Goal: Task Accomplishment & Management: Manage account settings

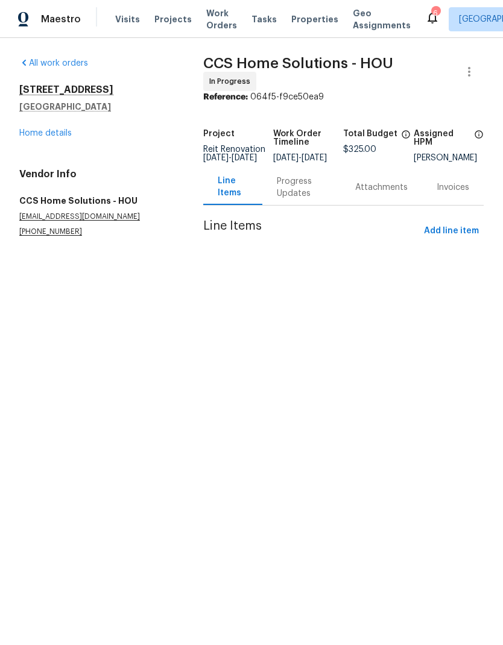
click at [44, 131] on link "Home details" at bounding box center [45, 133] width 52 height 8
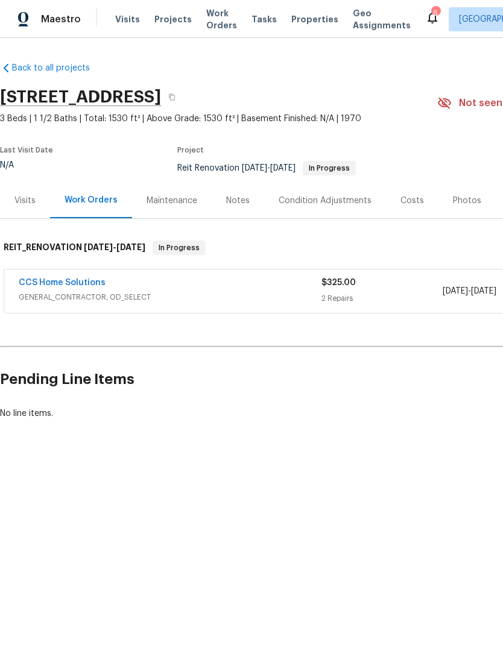
click at [64, 286] on link "CCS Home Solutions" at bounding box center [62, 282] width 87 height 8
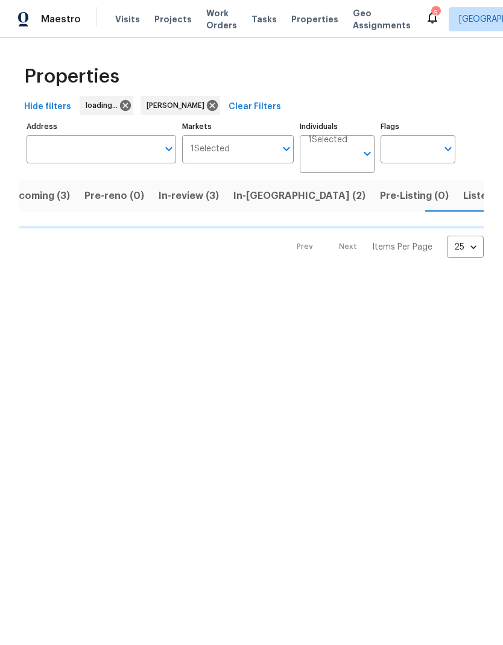
scroll to position [0, 22]
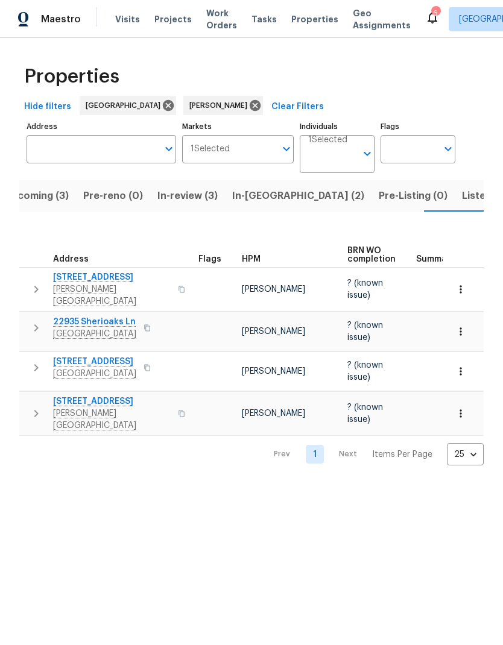
click at [41, 203] on span "Upcoming (3)" at bounding box center [36, 195] width 64 height 17
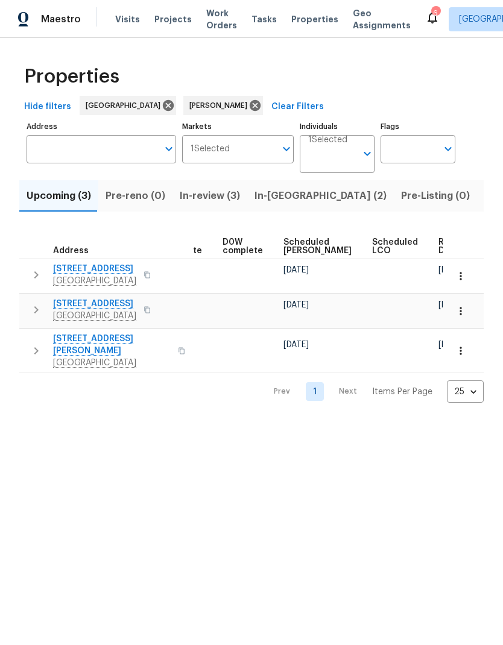
scroll to position [0, 303]
click at [439, 242] on span "Ready Date" at bounding box center [452, 246] width 27 height 17
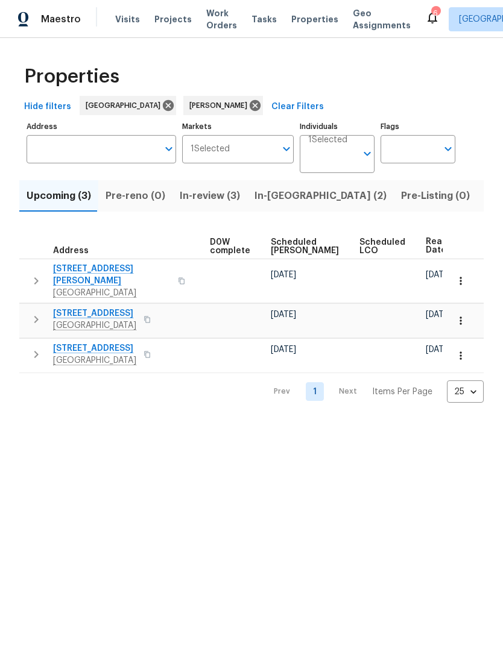
scroll to position [0, 316]
click at [456, 282] on icon "button" at bounding box center [460, 281] width 12 height 12
click at [355, 269] on div at bounding box center [251, 322] width 503 height 645
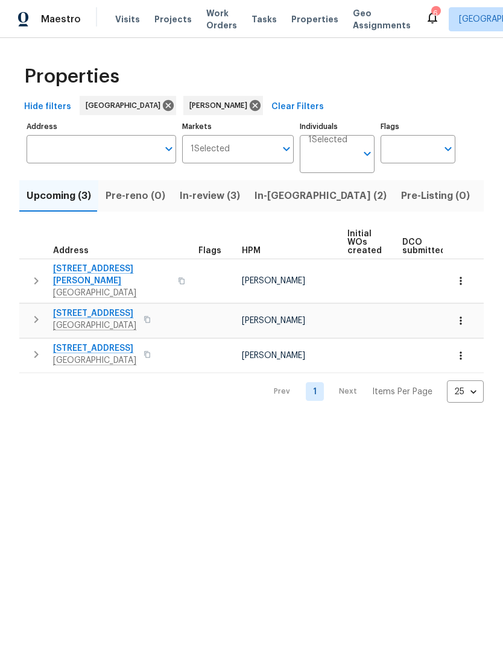
scroll to position [0, 0]
click at [83, 272] on span "7323 Collins Manor Dr" at bounding box center [111, 275] width 117 height 24
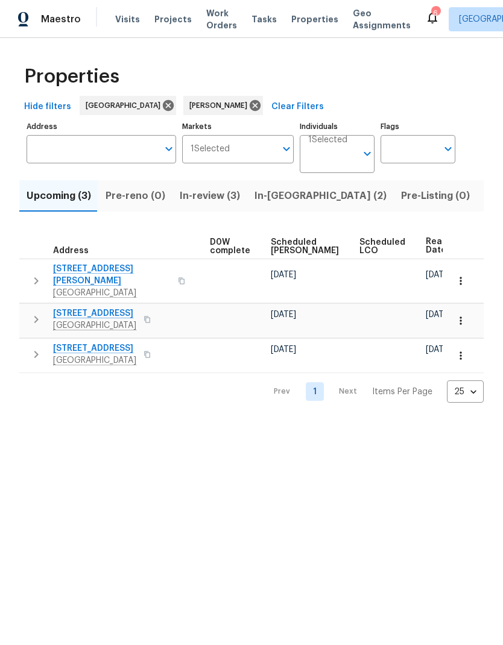
scroll to position [0, 316]
click at [462, 315] on icon "button" at bounding box center [460, 321] width 12 height 12
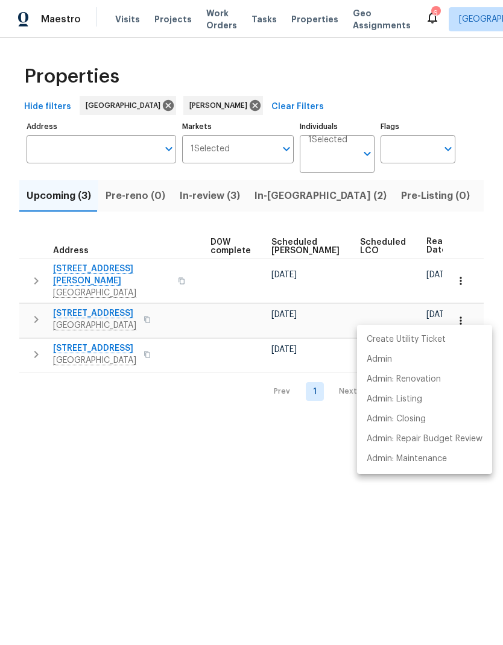
click at [463, 271] on div at bounding box center [251, 322] width 503 height 645
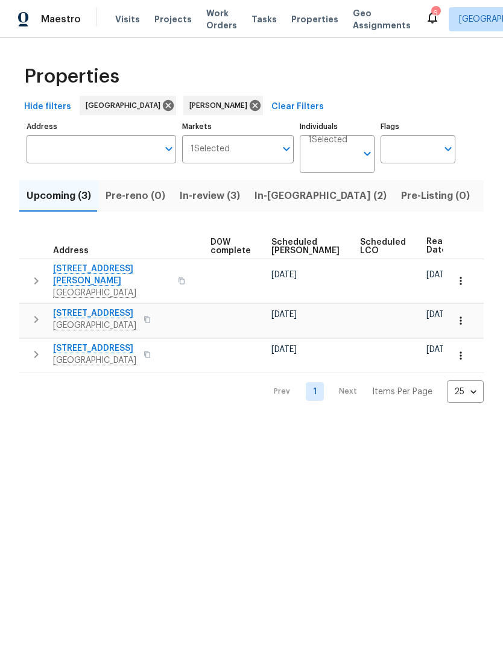
click at [462, 278] on icon "button" at bounding box center [460, 281] width 12 height 12
click at [316, 305] on div at bounding box center [251, 322] width 503 height 645
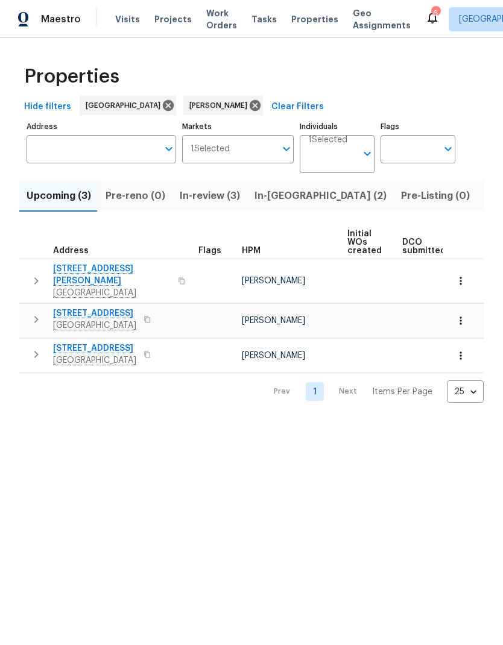
scroll to position [0, 0]
click at [178, 278] on icon "button" at bounding box center [181, 281] width 6 height 7
click at [174, 272] on button "button" at bounding box center [181, 280] width 14 height 29
click at [178, 277] on icon "button" at bounding box center [181, 280] width 7 height 7
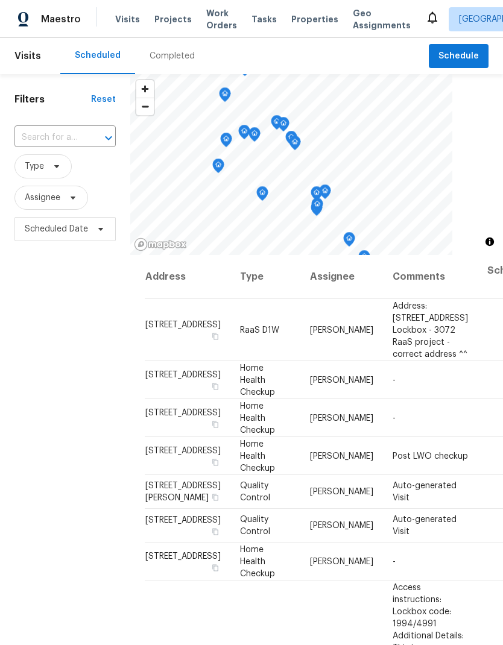
click at [39, 134] on input "text" at bounding box center [47, 137] width 67 height 19
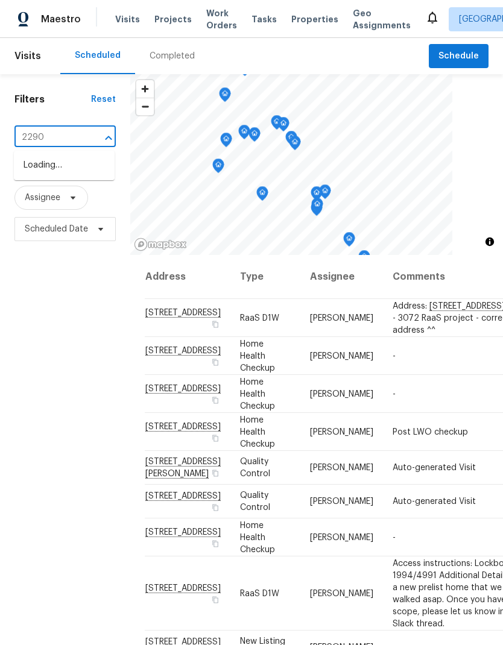
type input "22906"
click at [40, 208] on li "[STREET_ADDRESS][PERSON_NAME]" at bounding box center [64, 191] width 101 height 33
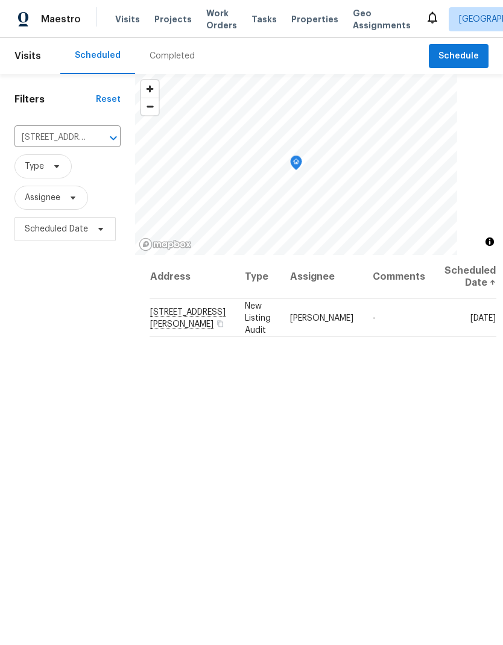
click at [166, 55] on div "Completed" at bounding box center [171, 56] width 45 height 12
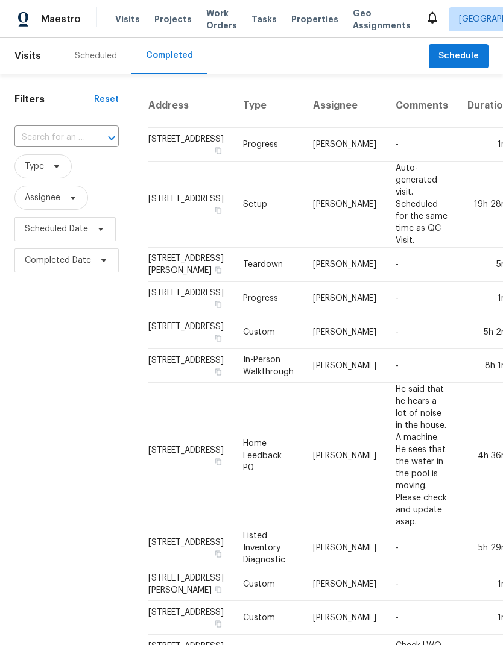
click at [49, 140] on input "text" at bounding box center [49, 137] width 70 height 19
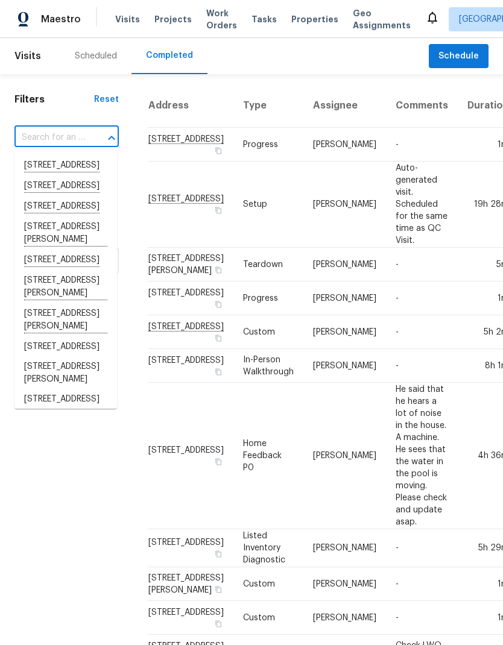
click at [174, 22] on span "Projects" at bounding box center [172, 19] width 37 height 12
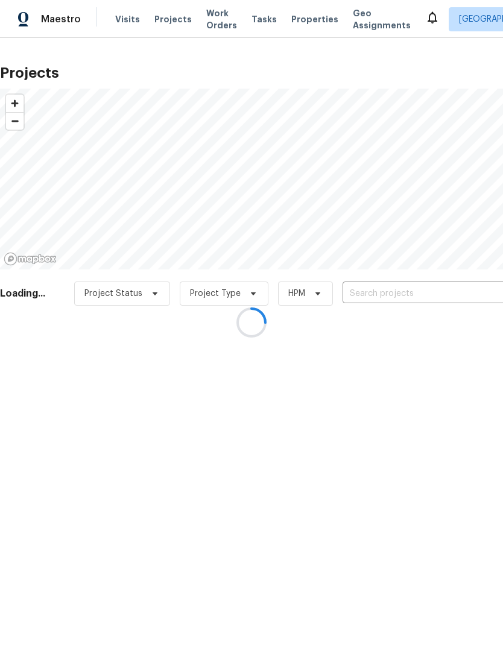
click at [415, 298] on div at bounding box center [251, 322] width 503 height 645
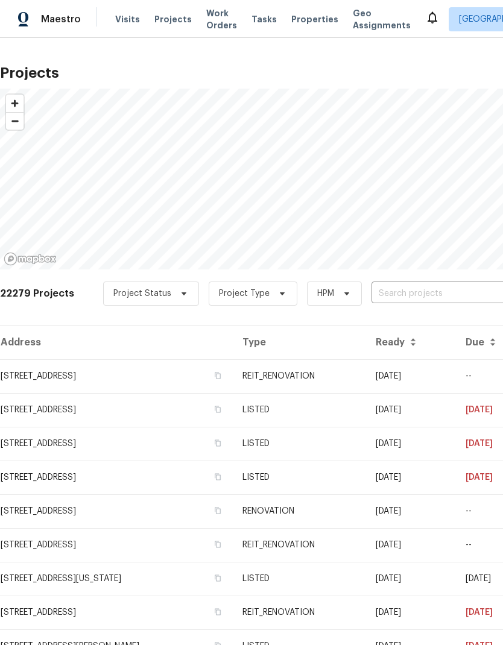
click at [421, 299] on input "text" at bounding box center [440, 293] width 138 height 19
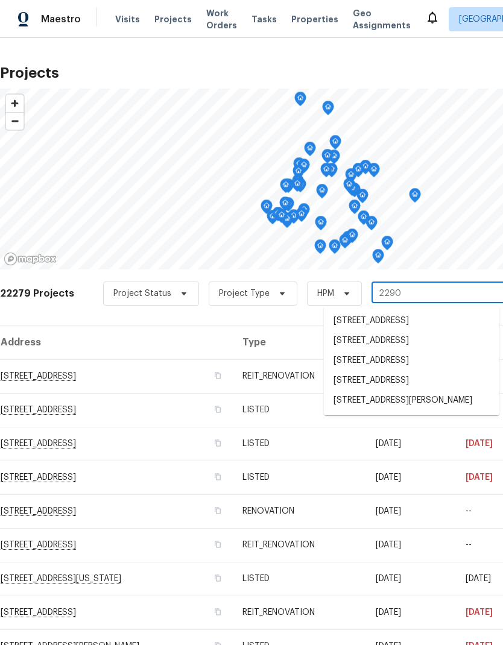
type input "22906"
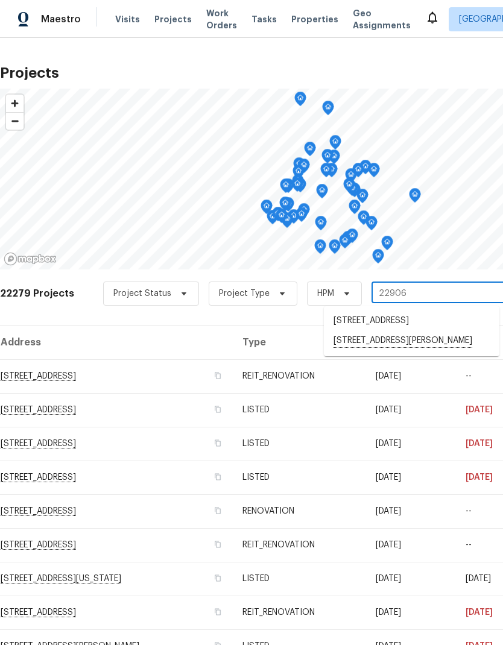
click at [442, 351] on li "[STREET_ADDRESS][PERSON_NAME]" at bounding box center [411, 341] width 175 height 20
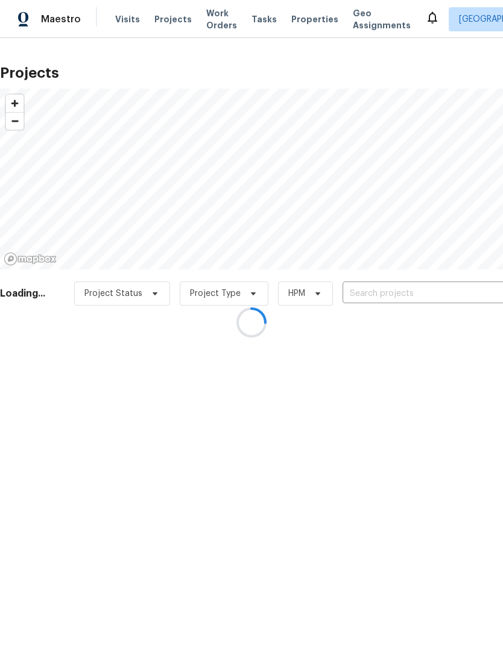
type input "[STREET_ADDRESS][PERSON_NAME]"
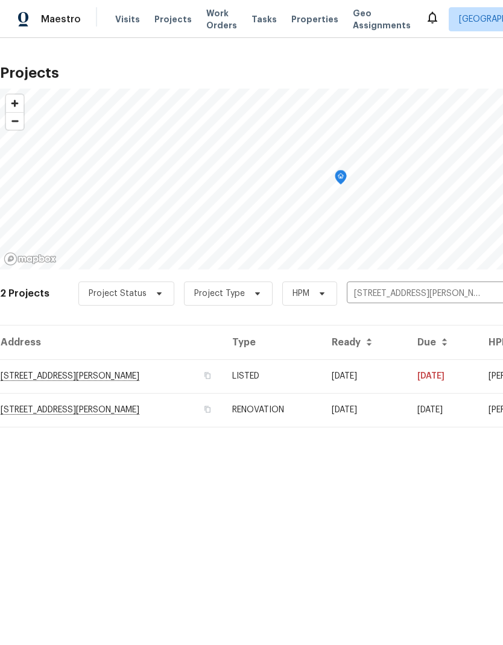
click at [40, 379] on td "[STREET_ADDRESS][PERSON_NAME]" at bounding box center [111, 376] width 222 height 34
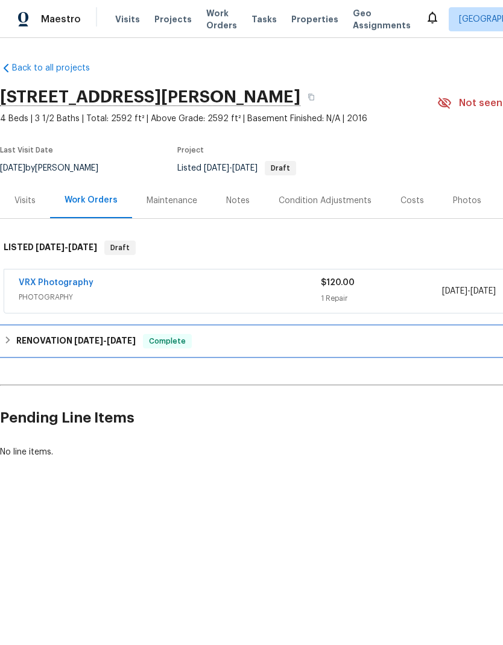
click at [46, 339] on h6 "RENOVATION [DATE] - [DATE]" at bounding box center [75, 341] width 119 height 14
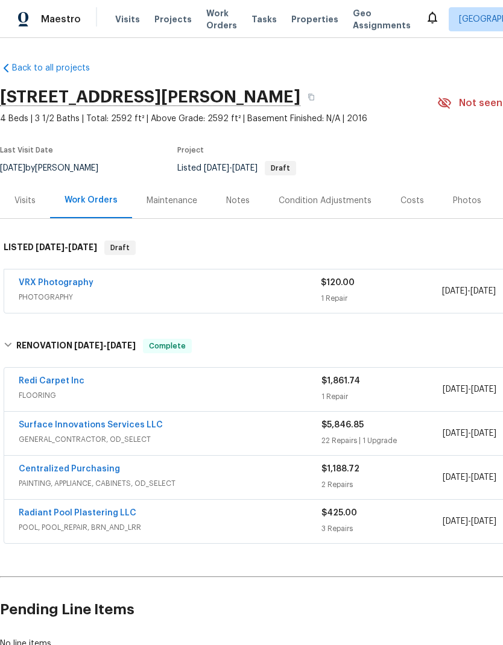
click at [40, 514] on link "Radiant Pool Plastering LLC" at bounding box center [77, 513] width 117 height 8
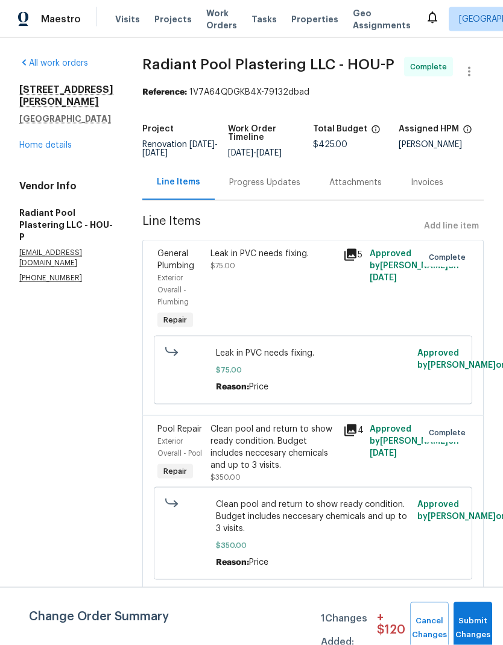
scroll to position [23, 0]
click at [243, 263] on div "Leak in PVC needs fixing. $75.00" at bounding box center [273, 290] width 133 height 92
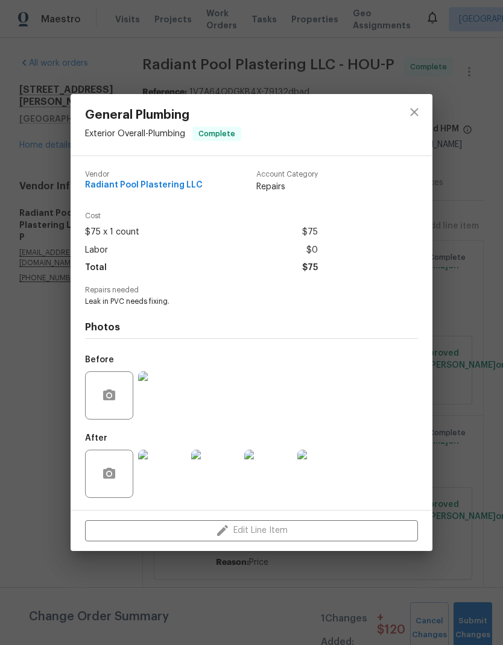
click at [159, 412] on img at bounding box center [162, 395] width 48 height 48
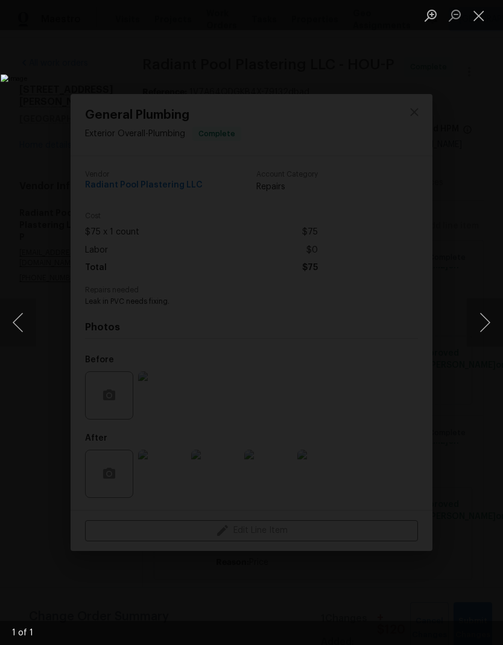
click at [387, 350] on img "Lightbox" at bounding box center [194, 322] width 387 height 496
click at [480, 339] on button "Next image" at bounding box center [484, 322] width 36 height 48
click at [476, 322] on button "Next image" at bounding box center [484, 322] width 36 height 48
click at [481, 318] on button "Next image" at bounding box center [484, 322] width 36 height 48
click at [481, 315] on button "Next image" at bounding box center [484, 322] width 36 height 48
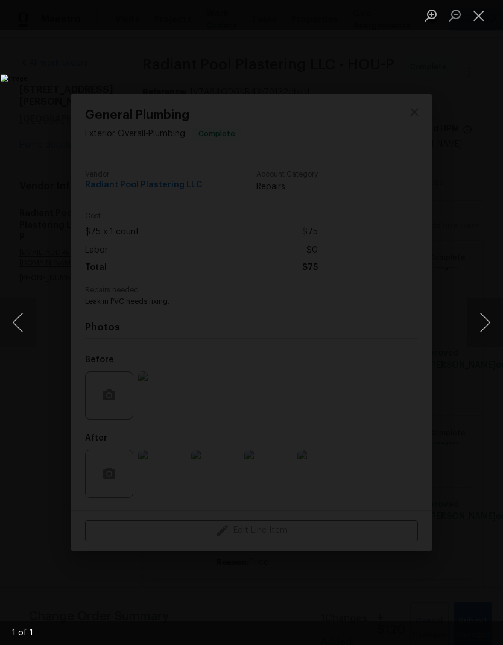
click at [481, 318] on button "Next image" at bounding box center [484, 322] width 36 height 48
click at [481, 322] on button "Next image" at bounding box center [484, 322] width 36 height 48
click at [478, 319] on button "Next image" at bounding box center [484, 322] width 36 height 48
click at [480, 319] on button "Next image" at bounding box center [484, 322] width 36 height 48
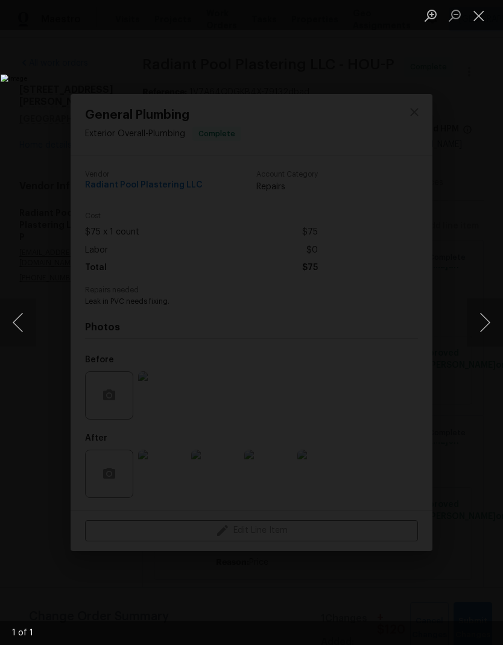
click at [480, 321] on button "Next image" at bounding box center [484, 322] width 36 height 48
click at [480, 320] on button "Next image" at bounding box center [484, 322] width 36 height 48
click at [21, 316] on button "Previous image" at bounding box center [18, 322] width 36 height 48
click at [478, 23] on button "Close lightbox" at bounding box center [478, 15] width 24 height 21
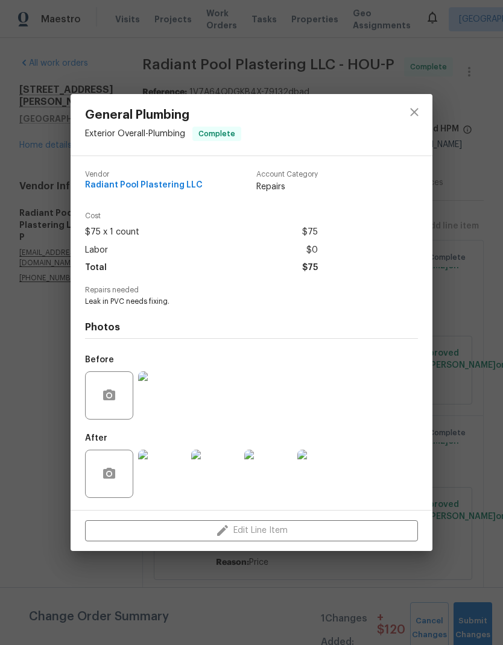
click at [169, 482] on img at bounding box center [162, 473] width 48 height 48
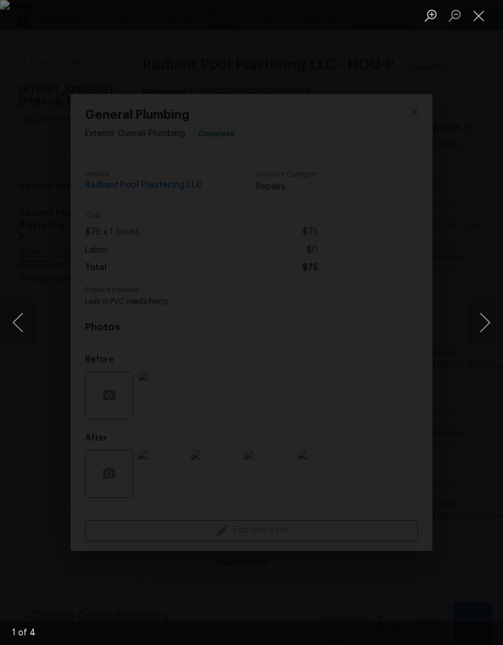
click at [485, 329] on button "Next image" at bounding box center [484, 322] width 36 height 48
click at [471, 336] on button "Next image" at bounding box center [484, 322] width 36 height 48
click at [482, 324] on button "Next image" at bounding box center [484, 322] width 36 height 48
click at [482, 22] on button "Close lightbox" at bounding box center [478, 15] width 24 height 21
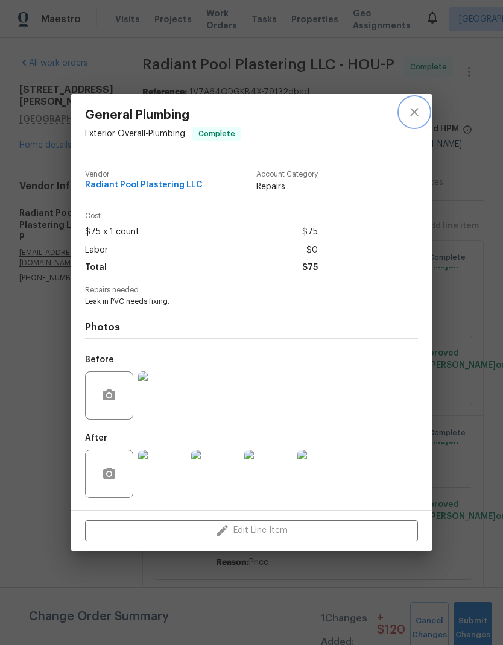
click at [415, 105] on icon "close" at bounding box center [414, 112] width 14 height 14
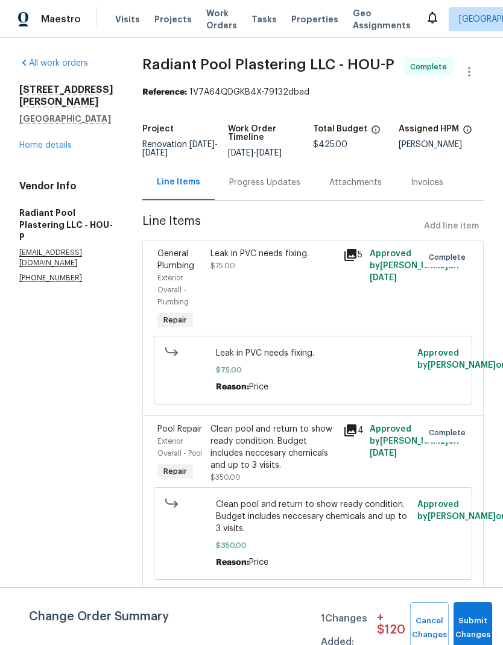
click at [37, 141] on link "Home details" at bounding box center [45, 145] width 52 height 8
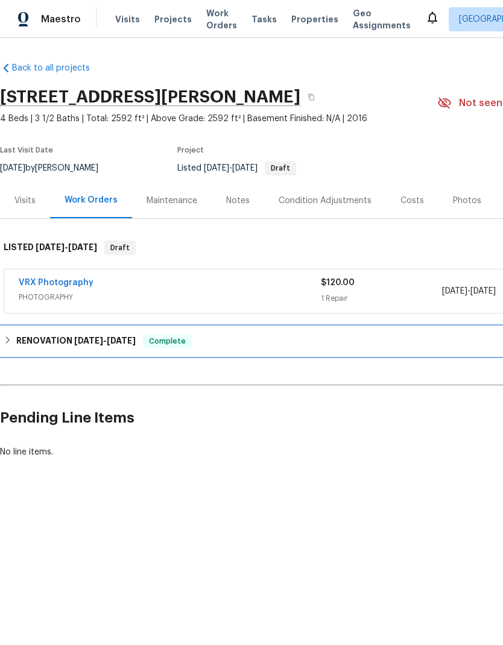
click at [64, 347] on h6 "RENOVATION [DATE] - [DATE]" at bounding box center [75, 341] width 119 height 14
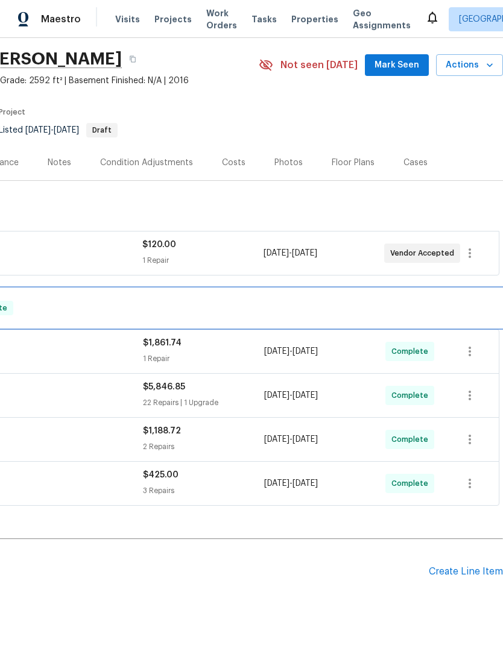
scroll to position [38, 178]
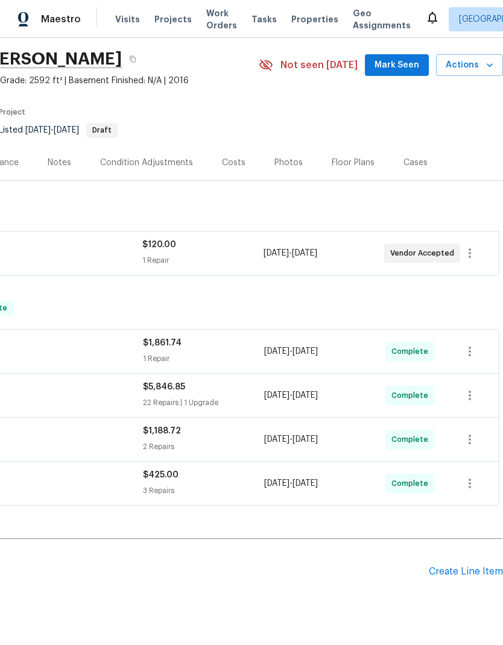
click at [454, 569] on div "Create Line Item" at bounding box center [465, 571] width 74 height 11
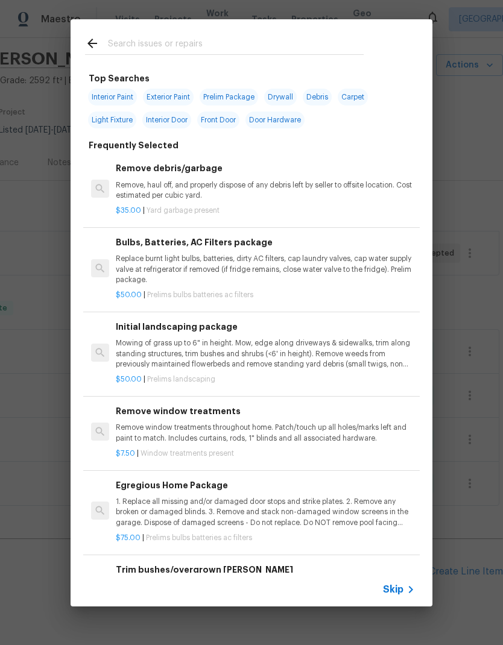
click at [128, 42] on input "text" at bounding box center [235, 45] width 255 height 18
type input "Pool"
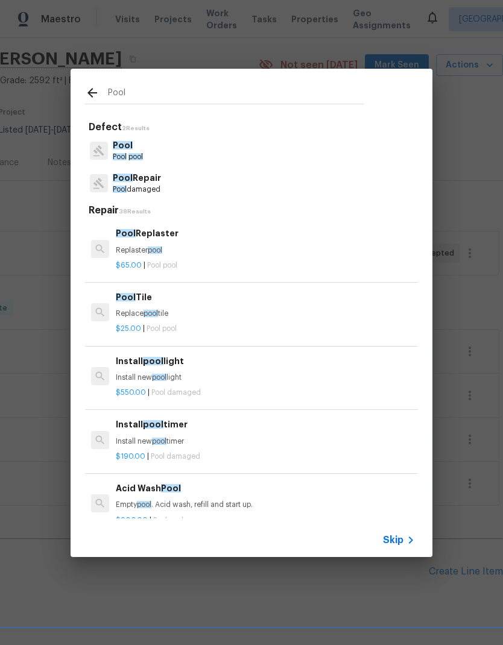
click at [129, 186] on p "Pool damaged" at bounding box center [137, 189] width 48 height 10
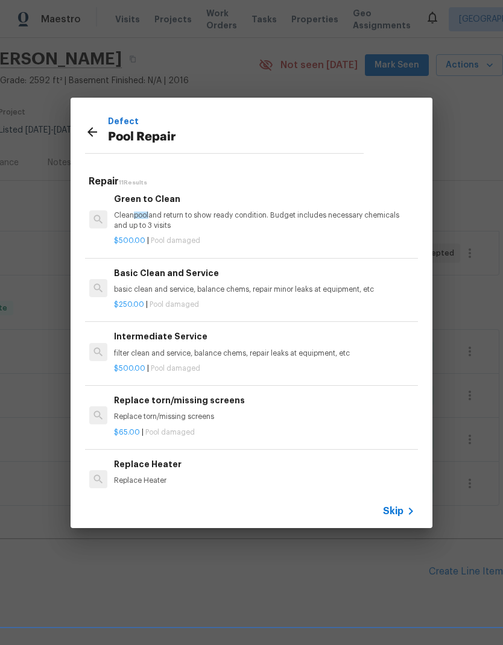
scroll to position [398, 2]
click at [139, 349] on p "filter clean and service, balance chems, repair leaks at equipment, etc" at bounding box center [263, 353] width 299 height 10
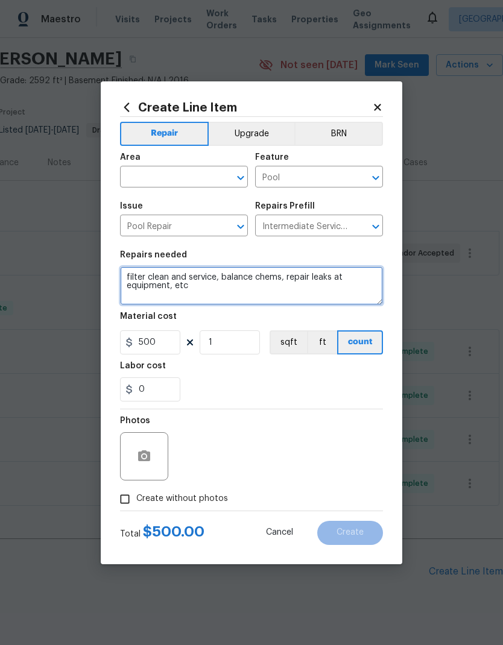
click at [198, 291] on textarea "filter clean and service, balance chems, repair leaks at equipment, etc" at bounding box center [251, 285] width 263 height 39
click at [197, 291] on textarea "filter clean and service, balance chems, repair leaks at equipment, etc" at bounding box center [251, 285] width 263 height 39
click at [194, 286] on textarea "filter clean and service, balance chems, repair leaks at equipment, etc" at bounding box center [251, 285] width 263 height 39
type textarea "Charge for service call."
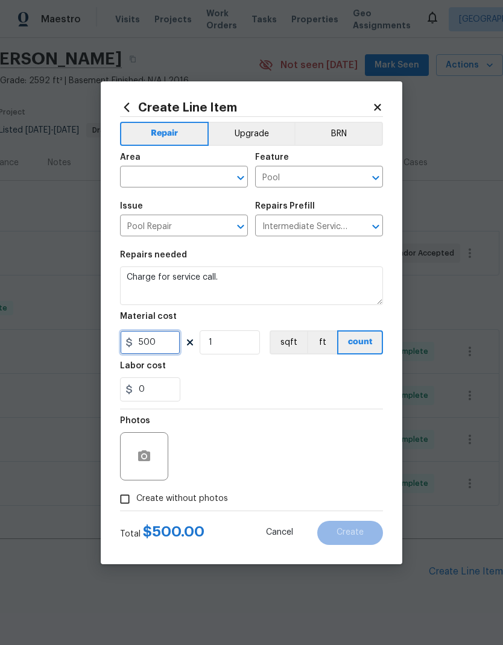
click at [157, 344] on input "500" at bounding box center [150, 342] width 60 height 24
type input "75"
click at [327, 381] on div "0" at bounding box center [251, 389] width 263 height 24
click at [149, 453] on icon "button" at bounding box center [144, 455] width 12 height 11
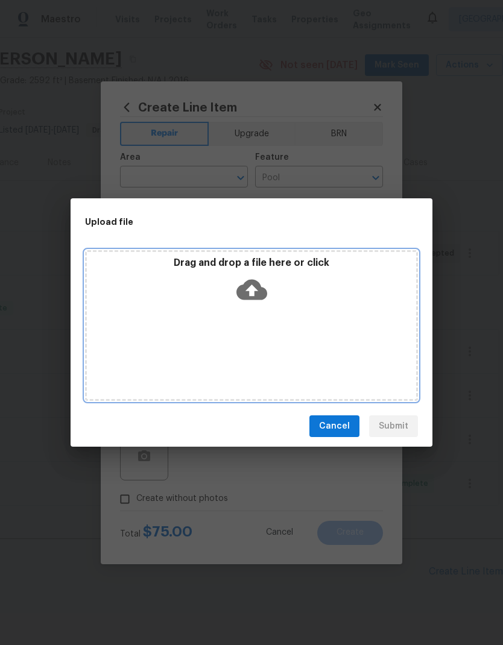
click at [378, 357] on div "Drag and drop a file here or click" at bounding box center [251, 325] width 333 height 151
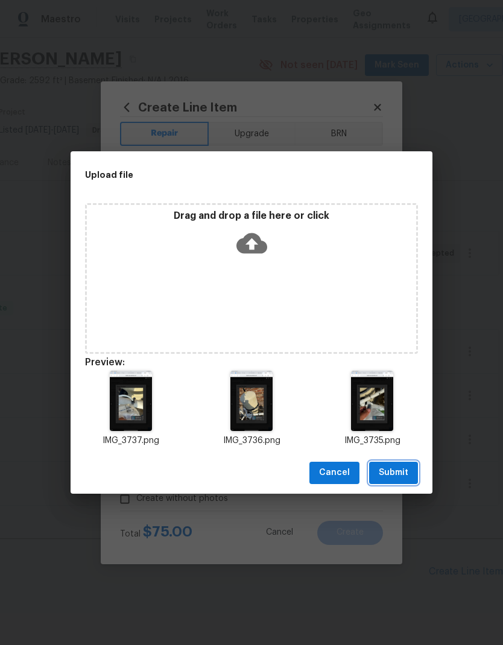
click at [404, 475] on span "Submit" at bounding box center [393, 472] width 30 height 15
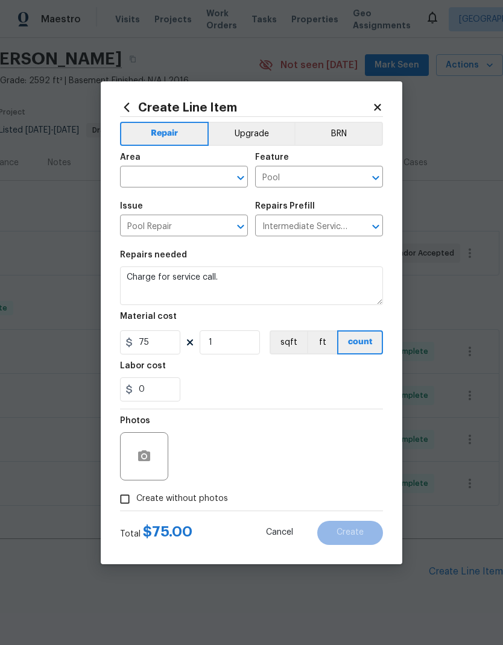
click at [146, 176] on input "text" at bounding box center [167, 178] width 94 height 19
type input "pool"
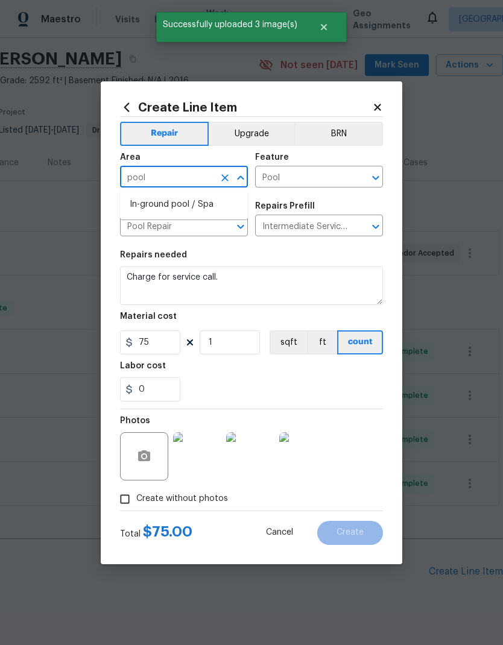
click at [146, 204] on li "In-ground pool / Spa" at bounding box center [184, 205] width 128 height 20
type input "In-ground pool / Spa"
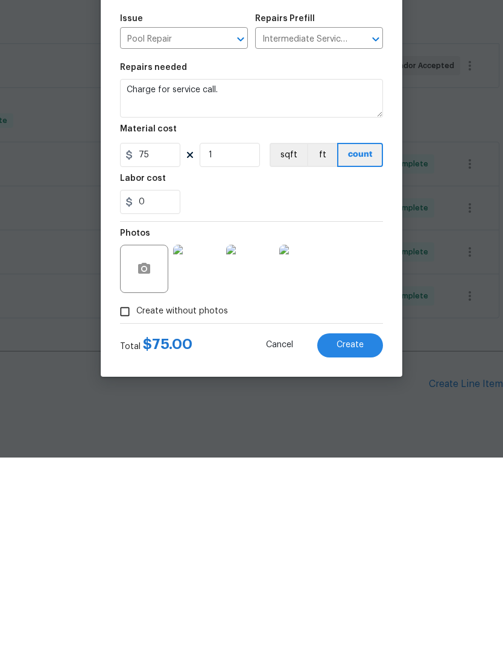
click at [356, 528] on span "Create" at bounding box center [349, 532] width 27 height 9
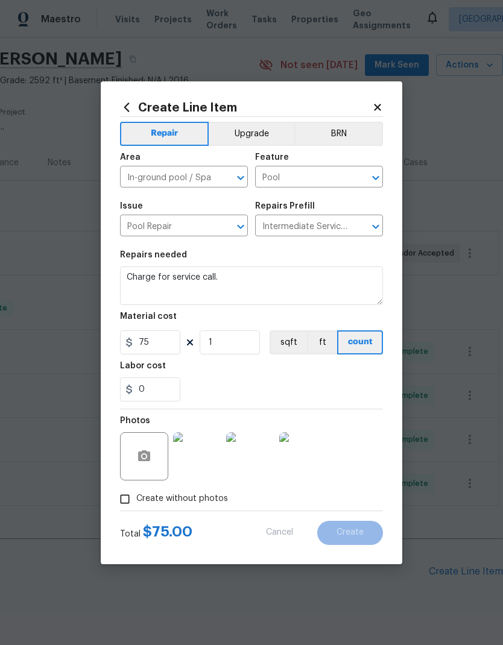
type input "0"
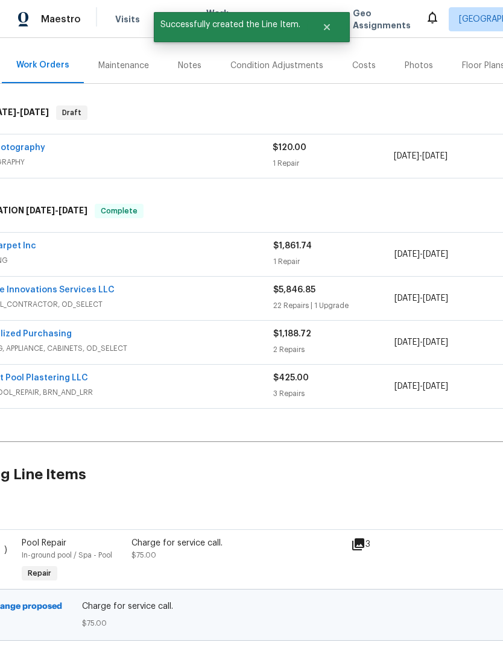
scroll to position [172, 1]
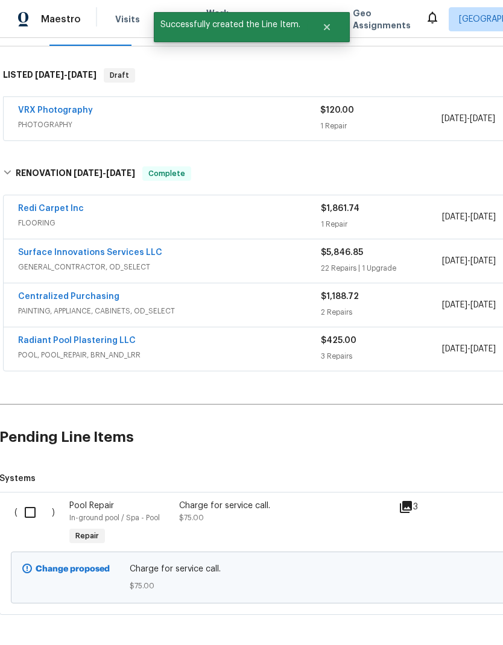
click at [31, 499] on input "checkbox" at bounding box center [34, 511] width 34 height 25
checkbox input "true"
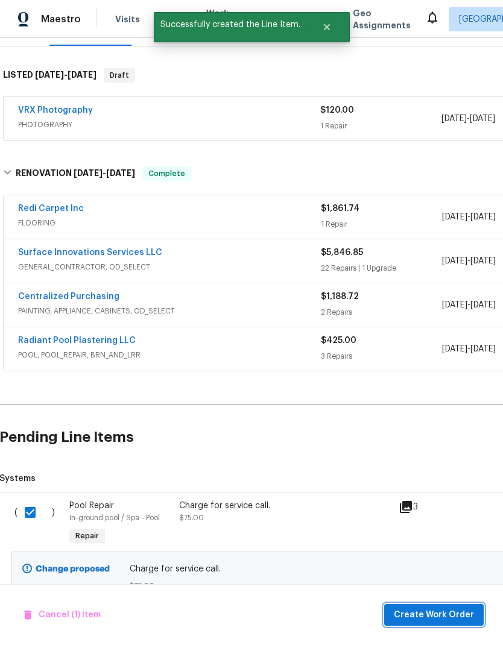
click at [450, 615] on span "Create Work Order" at bounding box center [433, 614] width 80 height 15
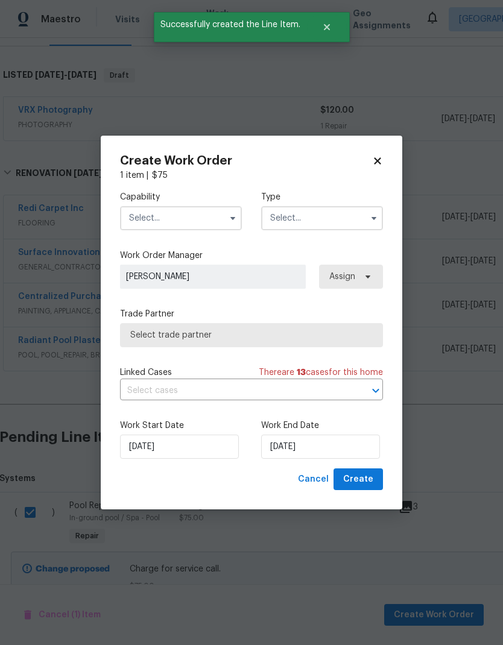
click at [334, 215] on input "text" at bounding box center [322, 218] width 122 height 24
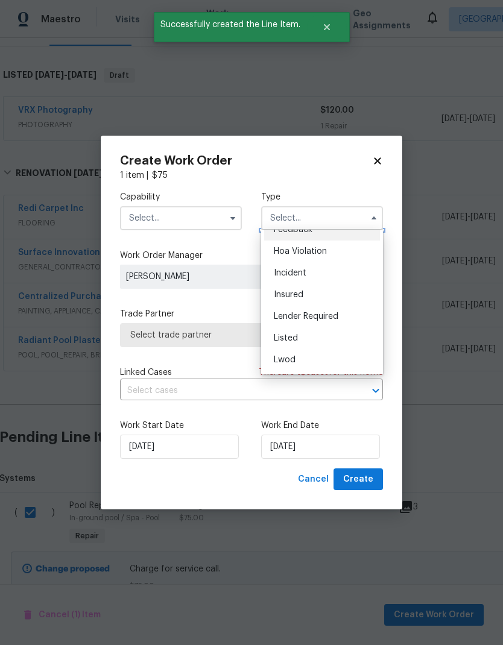
scroll to position [13, 0]
click at [325, 340] on div "Listed" at bounding box center [322, 339] width 116 height 22
type input "Listed"
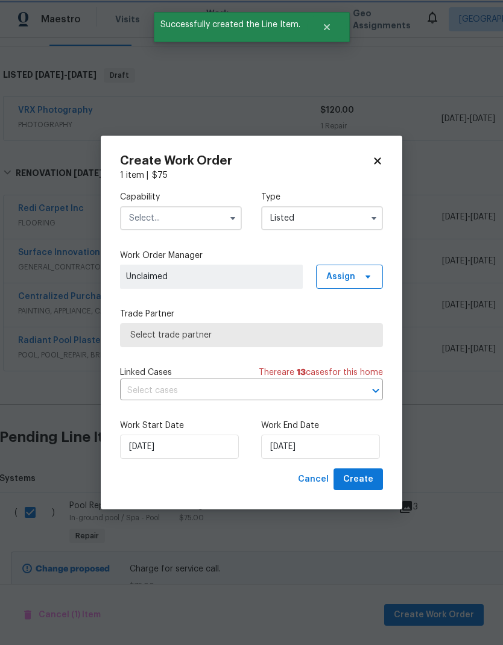
scroll to position [0, 0]
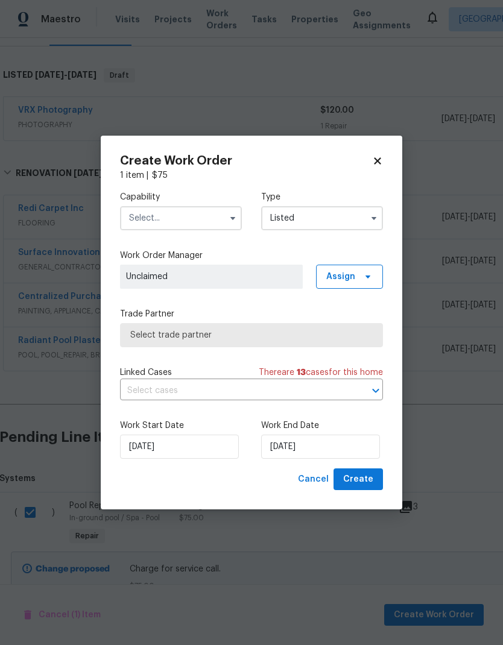
click at [149, 222] on input "text" at bounding box center [181, 218] width 122 height 24
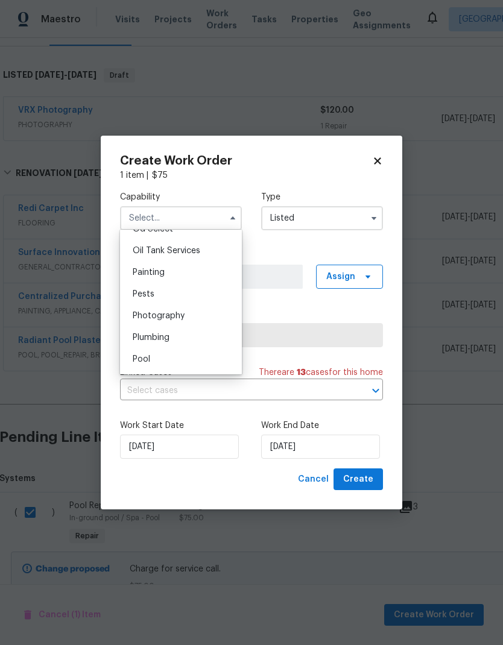
scroll to position [982, 0]
click at [138, 364] on span "Pool" at bounding box center [141, 360] width 17 height 8
type input "Pool"
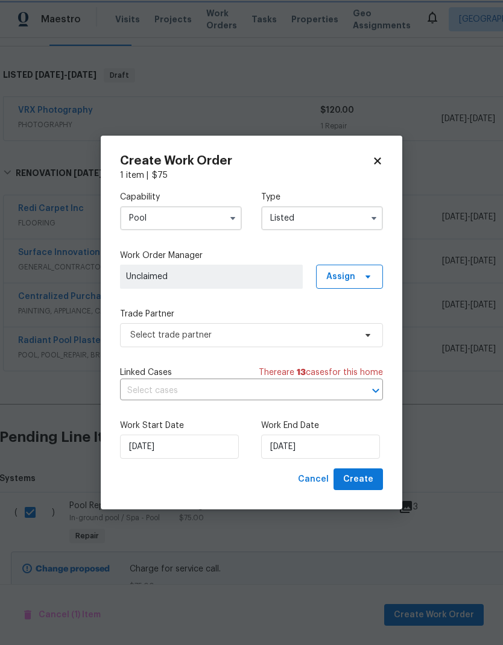
scroll to position [1004, 0]
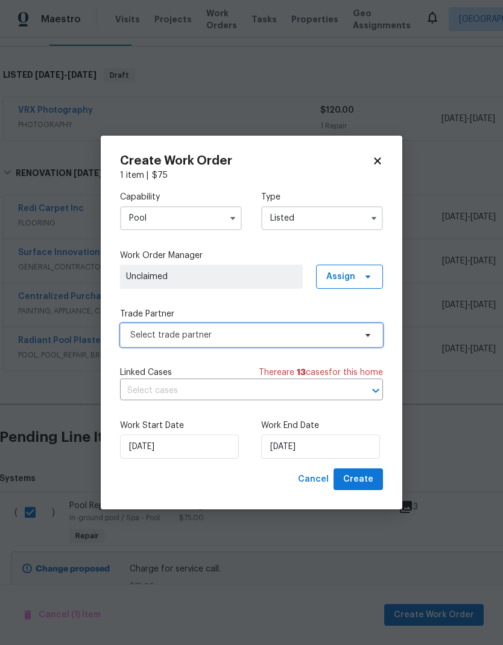
click at [347, 339] on span "Select trade partner" at bounding box center [242, 335] width 225 height 12
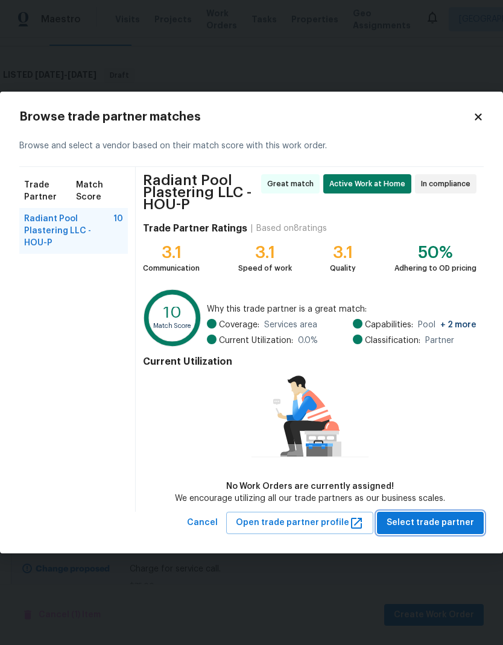
click at [433, 525] on span "Select trade partner" at bounding box center [429, 522] width 87 height 15
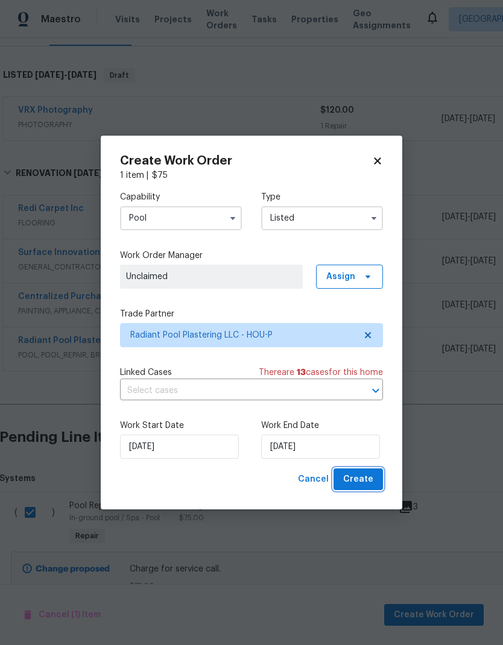
click at [361, 471] on button "Create" at bounding box center [357, 479] width 49 height 22
checkbox input "false"
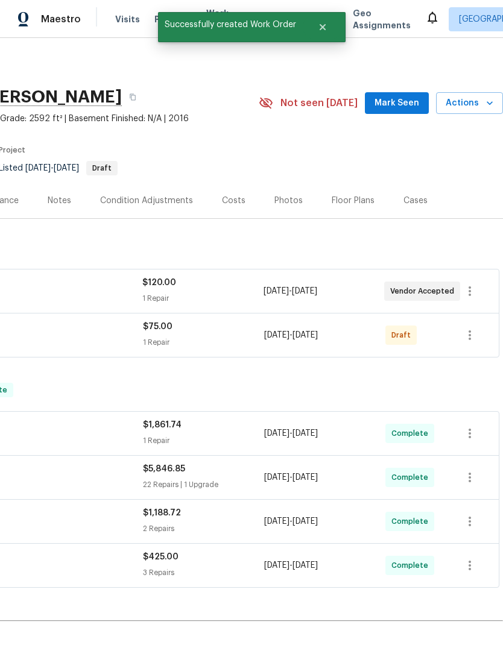
scroll to position [0, 178]
click at [471, 328] on icon "button" at bounding box center [469, 335] width 14 height 14
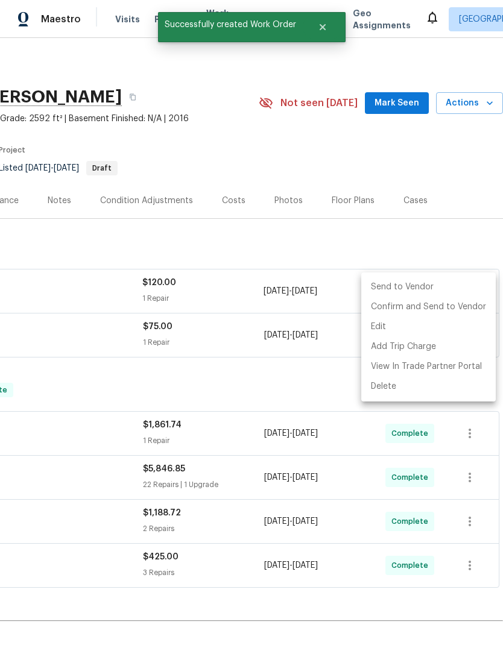
click at [429, 281] on li "Send to Vendor" at bounding box center [428, 287] width 134 height 20
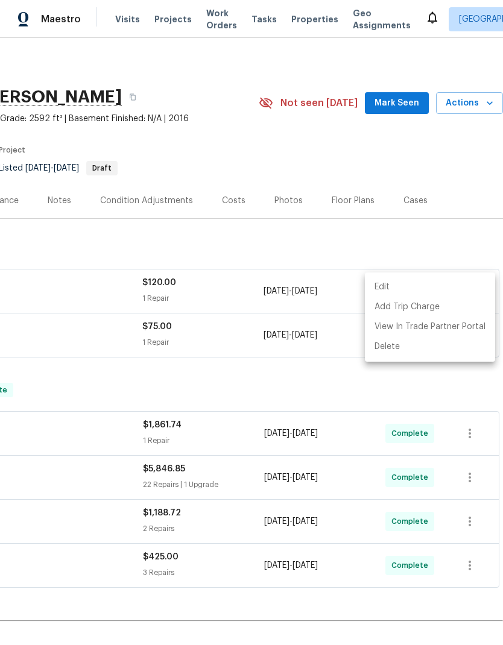
click at [308, 329] on div at bounding box center [251, 322] width 503 height 645
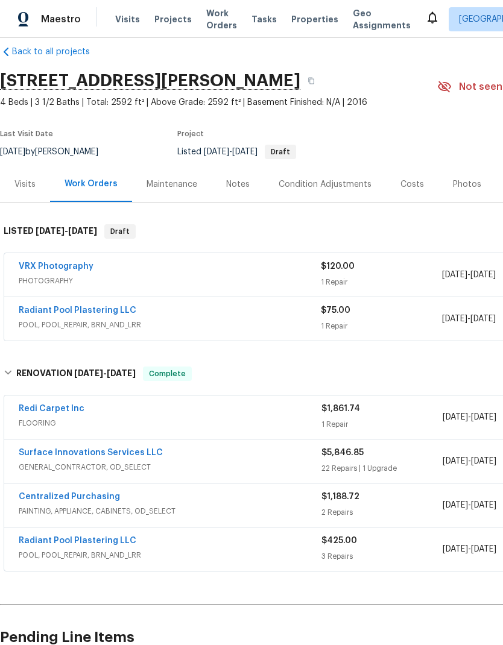
scroll to position [16, 0]
click at [50, 306] on link "Radiant Pool Plastering LLC" at bounding box center [77, 310] width 117 height 8
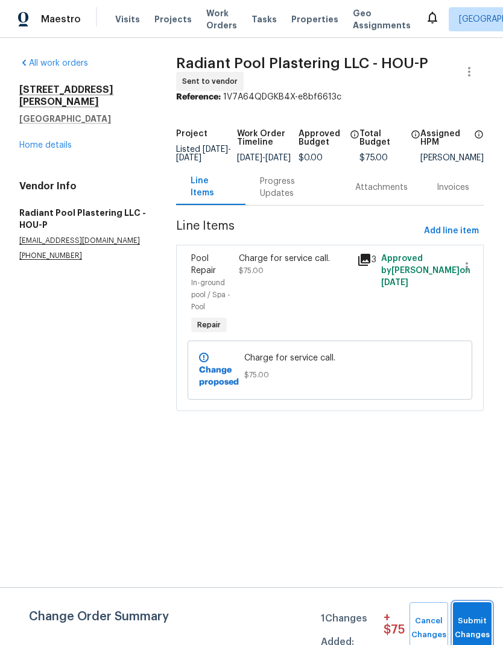
click at [477, 616] on span "Submit Changes" at bounding box center [472, 628] width 27 height 28
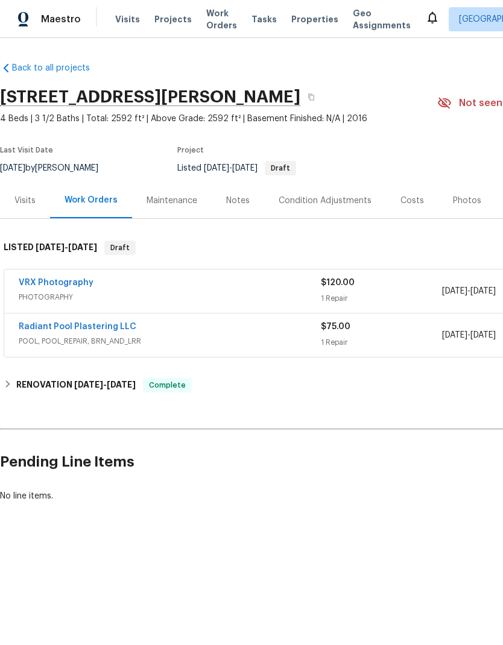
click at [42, 328] on link "Radiant Pool Plastering LLC" at bounding box center [77, 326] width 117 height 8
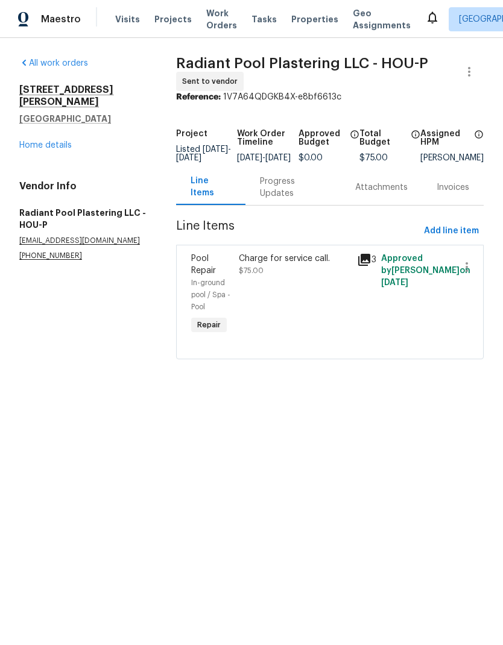
click at [281, 199] on div "Progress Updates" at bounding box center [293, 187] width 66 height 24
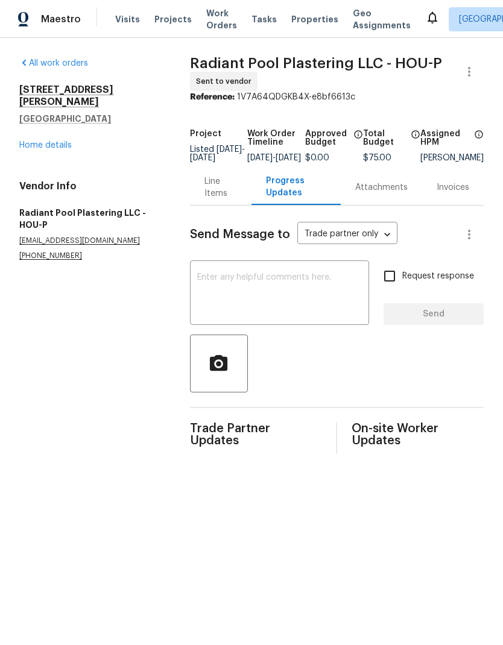
click at [219, 304] on textarea at bounding box center [279, 294] width 164 height 42
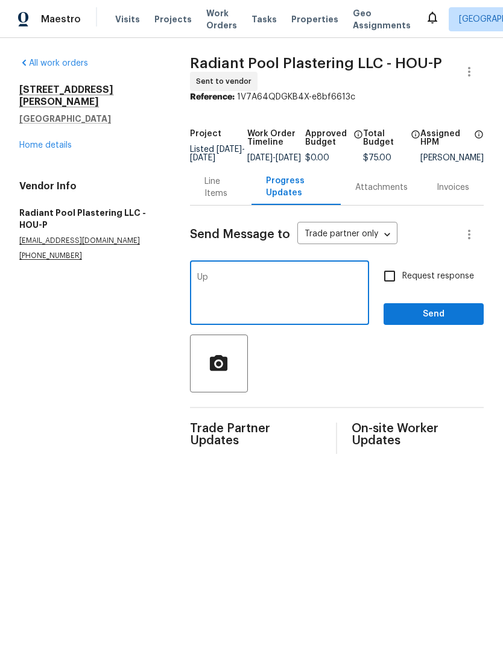
type textarea "U"
type textarea "Added new WO for the balance on the repair."
click at [446, 319] on span "Send" at bounding box center [433, 314] width 81 height 15
